Goal: Find specific page/section: Find specific page/section

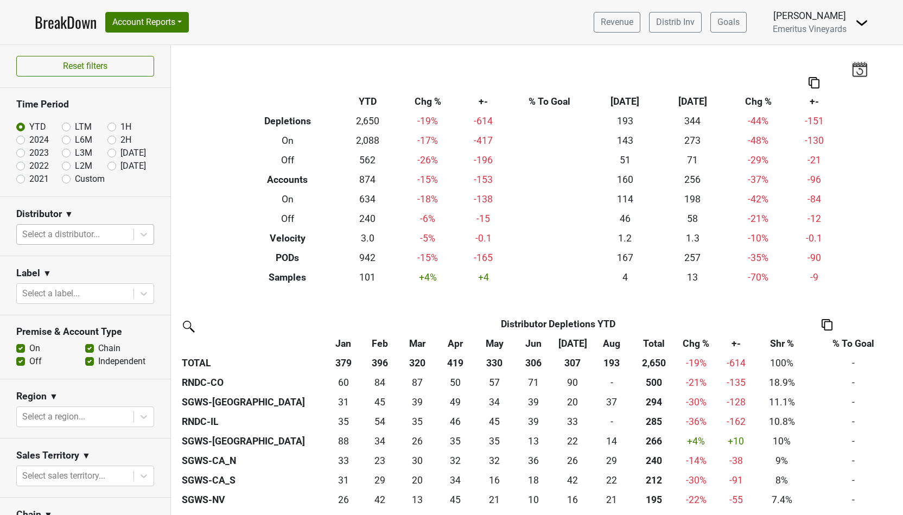
click at [65, 228] on div at bounding box center [75, 234] width 106 height 15
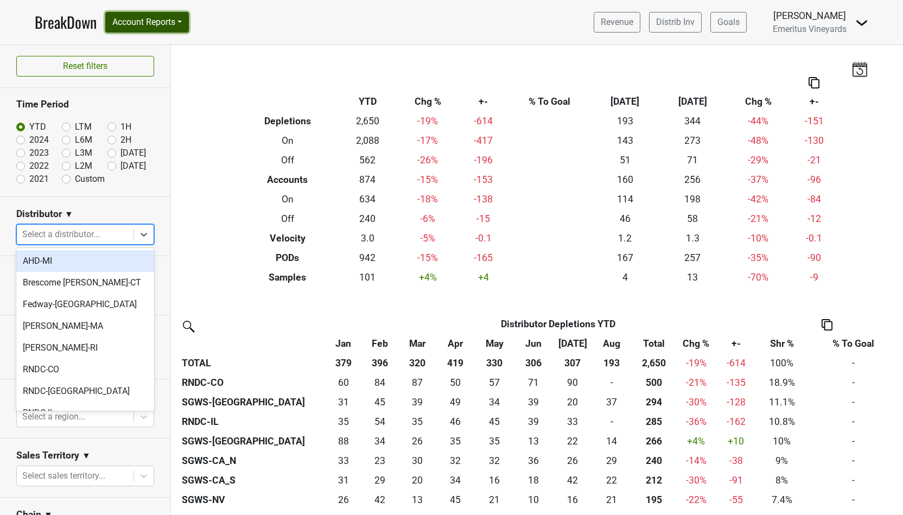
click at [142, 24] on button "Account Reports" at bounding box center [147, 22] width 84 height 21
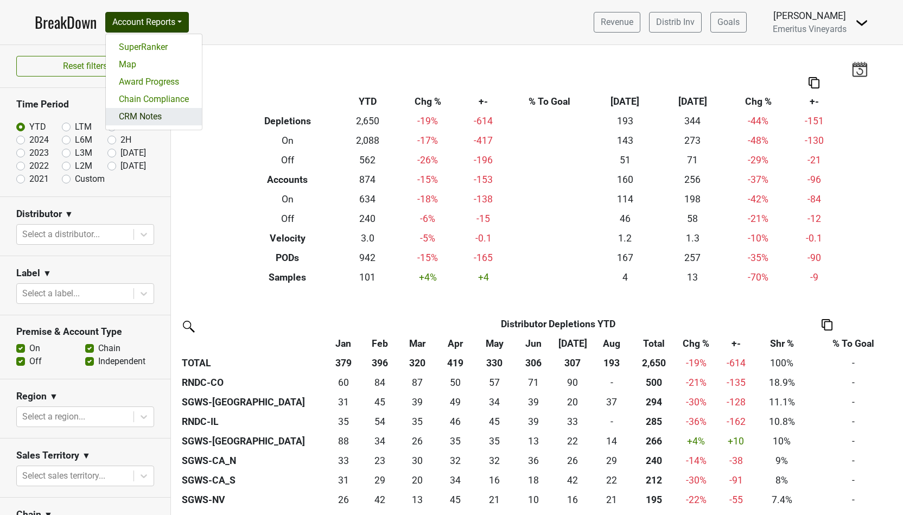
click at [123, 120] on link "CRM Notes" at bounding box center [154, 116] width 96 height 17
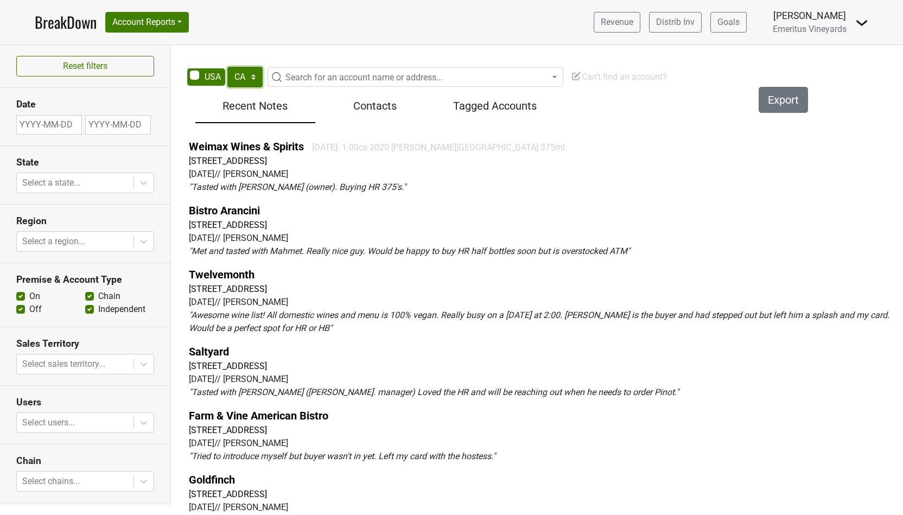
select select "[GEOGRAPHIC_DATA]"
click option "[GEOGRAPHIC_DATA]" at bounding box center [0, 0] width 0 height 0
click at [368, 84] on span "Search for an account name or address..." at bounding box center [421, 77] width 281 height 13
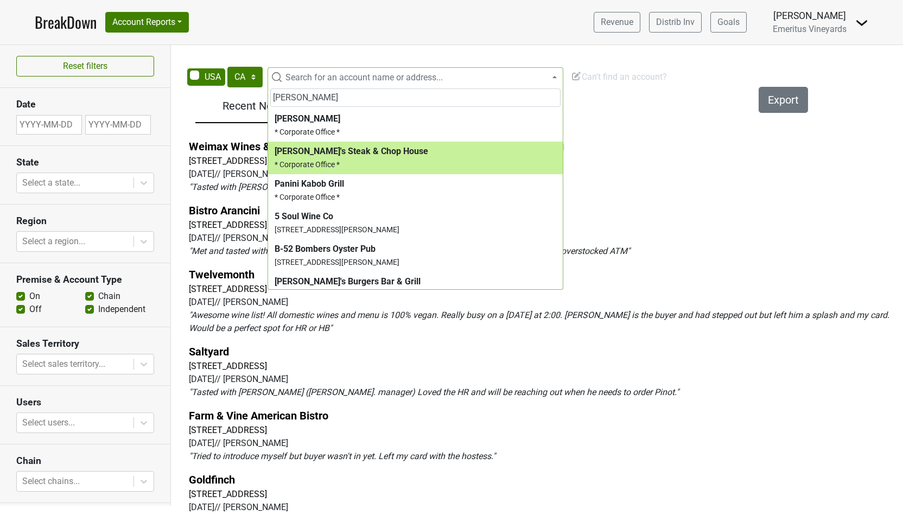
type input "bob"
select select "124043978"
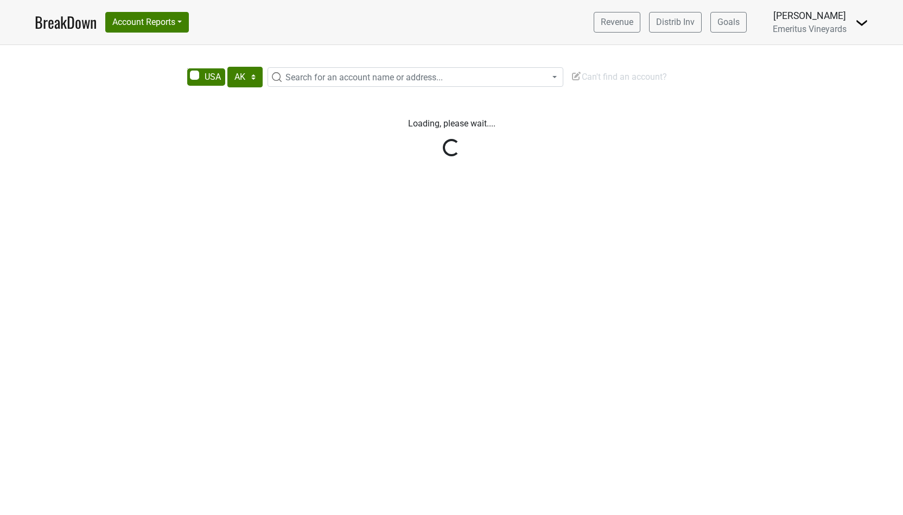
select select "[GEOGRAPHIC_DATA]"
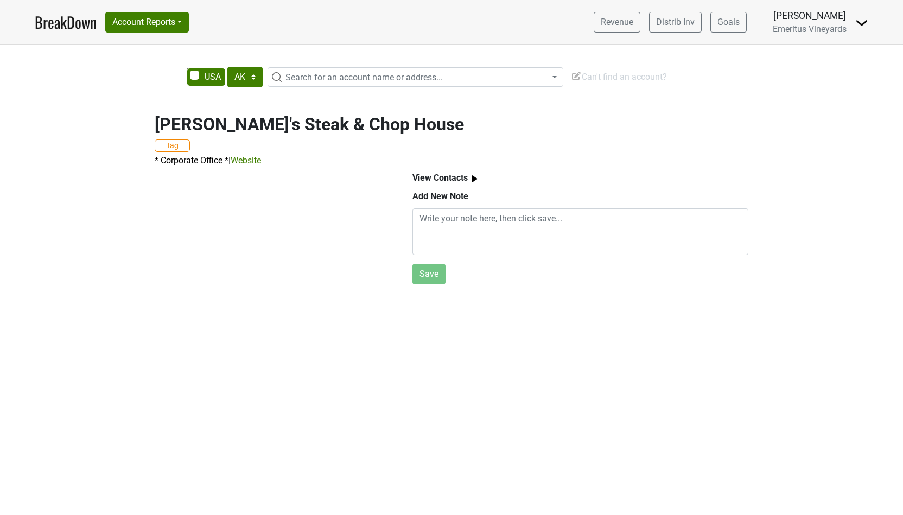
click at [357, 74] on span "Search for an account name or address..." at bounding box center [363, 77] width 157 height 10
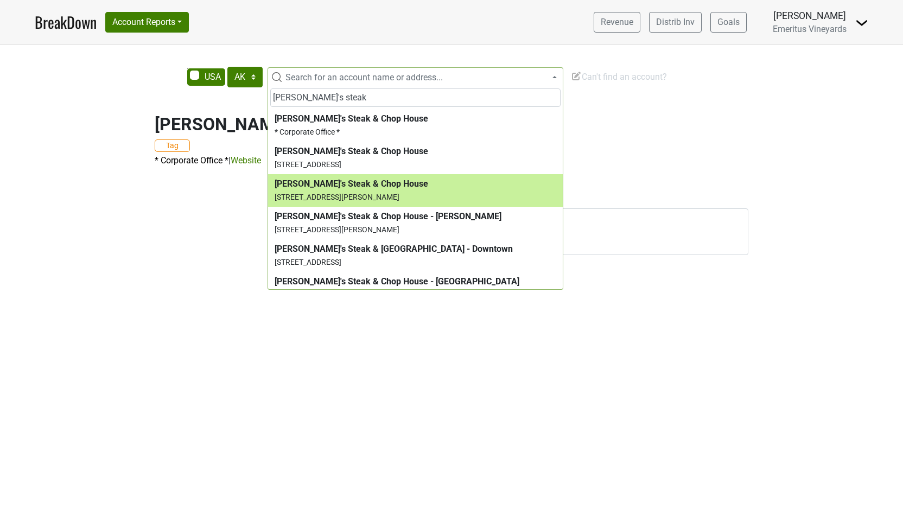
type input "[PERSON_NAME]'s steak"
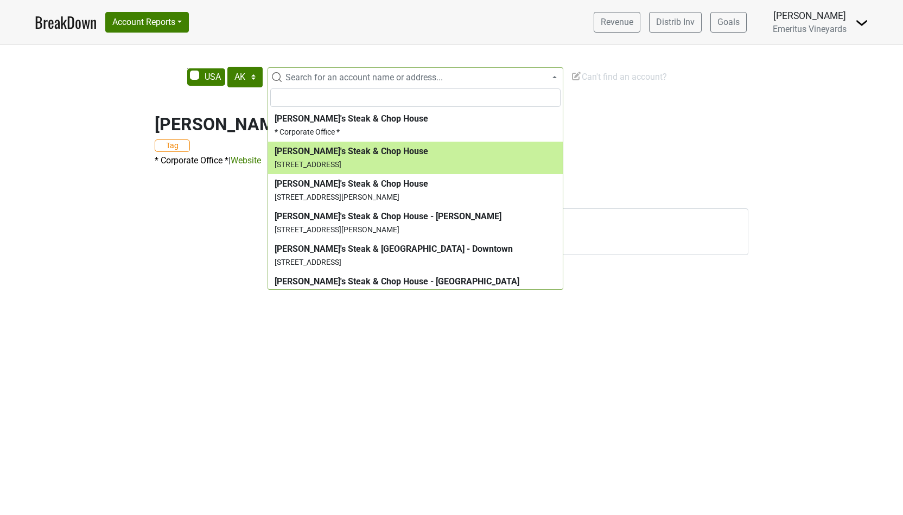
select select "6441"
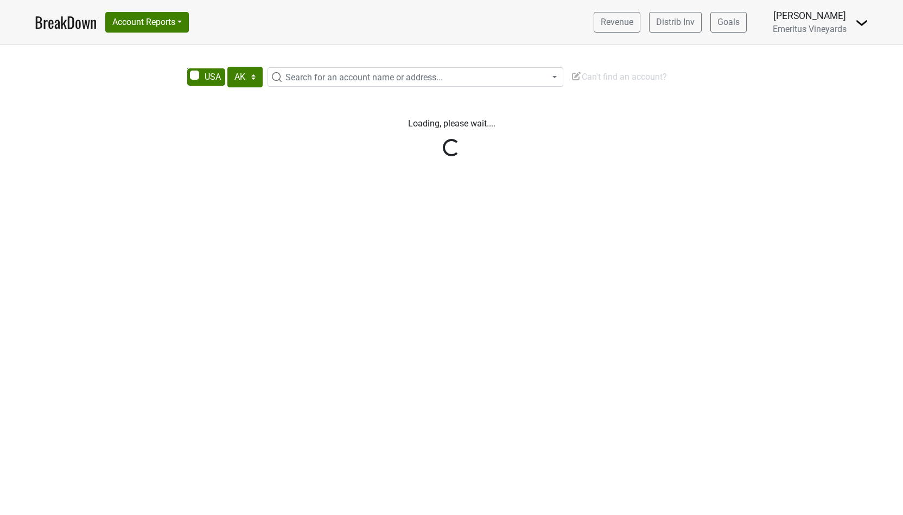
select select "[GEOGRAPHIC_DATA]"
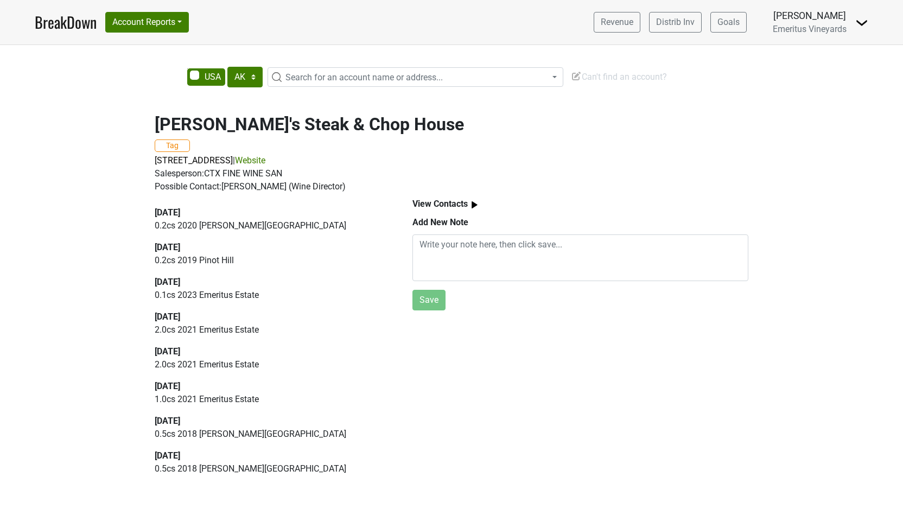
click at [224, 298] on p "0.1 cs 2023 Emeritus Estate" at bounding box center [271, 295] width 233 height 13
click at [334, 77] on span "Search for an account name or address..." at bounding box center [363, 77] width 157 height 10
click at [312, 103] on input "3503 res" at bounding box center [415, 97] width 290 height 18
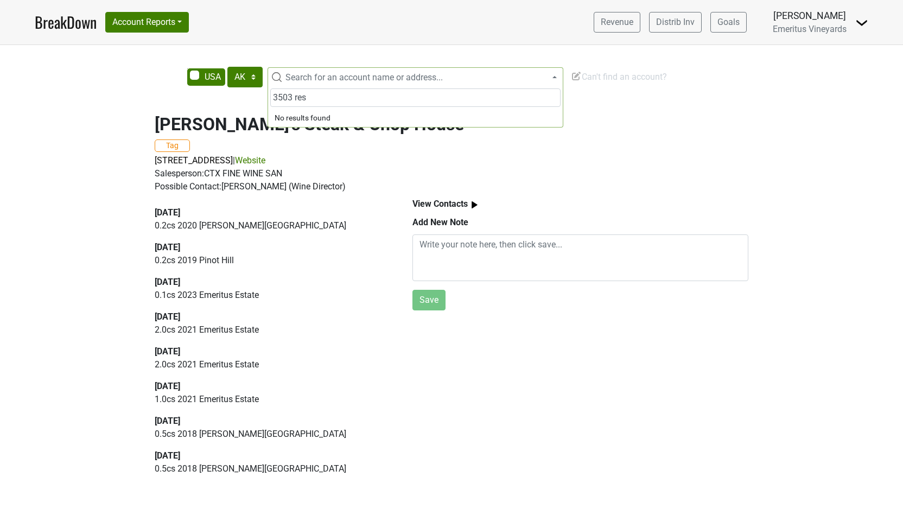
click at [314, 104] on input "3503 res" at bounding box center [415, 97] width 290 height 18
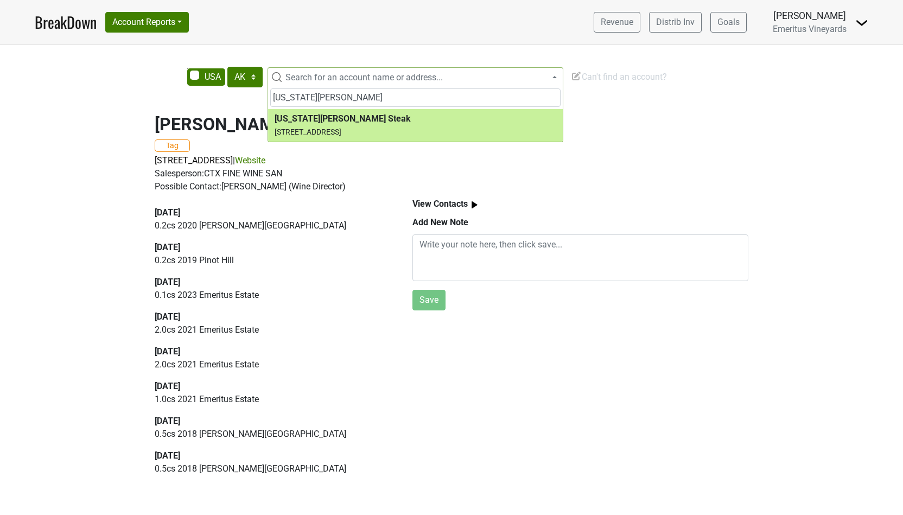
type input "georgia james"
select select "123887149"
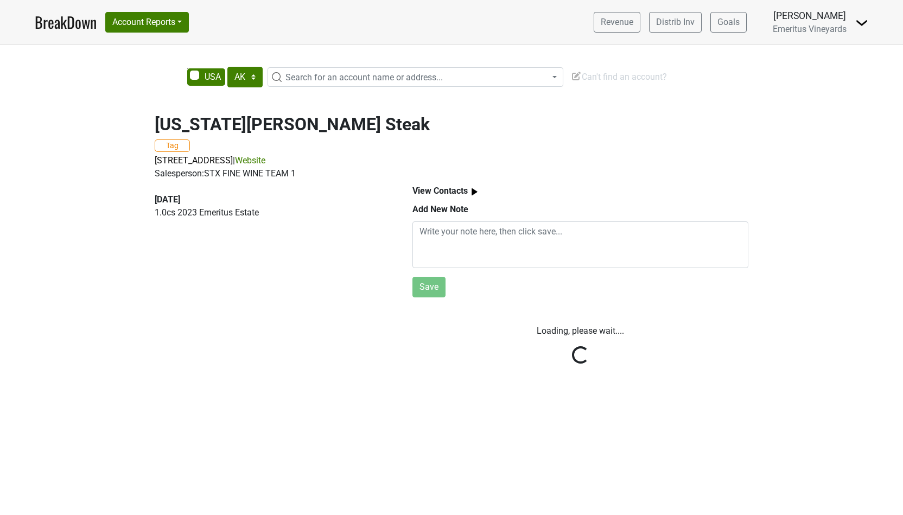
select select "[GEOGRAPHIC_DATA]"
click at [197, 271] on div "[DATE] 1.0 cs 2023 Emeritus Estate" at bounding box center [271, 240] width 258 height 121
click at [196, 271] on div "[DATE] 1.0 cs 2023 Emeritus Estate" at bounding box center [271, 240] width 258 height 121
